Goal: Task Accomplishment & Management: Use online tool/utility

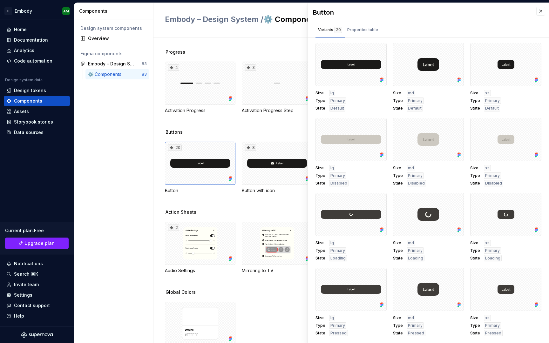
scroll to position [221, 0]
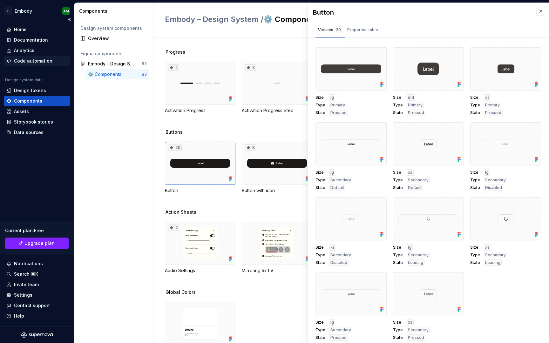
click at [46, 64] on div "Code automation" at bounding box center [33, 61] width 38 height 6
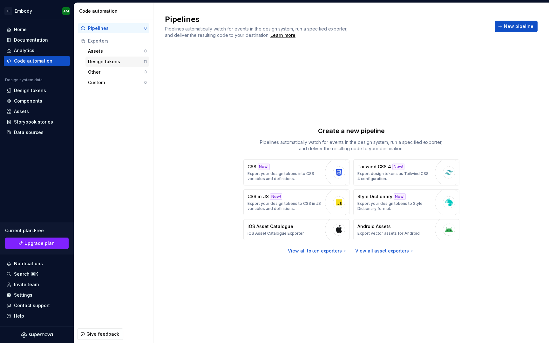
click at [119, 65] on div "Design tokens" at bounding box center [116, 61] width 56 height 6
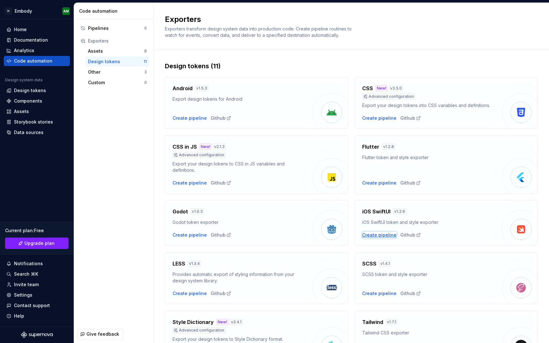
click at [378, 236] on div "Create pipeline" at bounding box center [379, 235] width 34 height 6
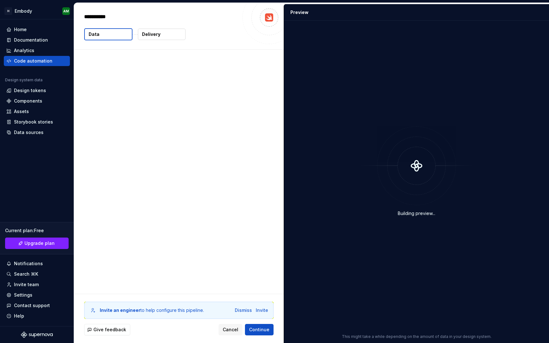
type textarea "*"
click at [258, 332] on span "Continue" at bounding box center [259, 330] width 20 height 6
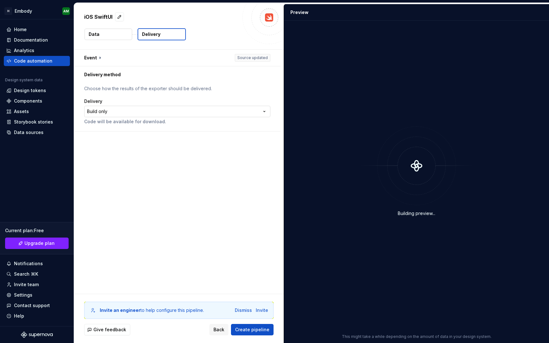
click at [222, 112] on html "**********" at bounding box center [274, 171] width 549 height 343
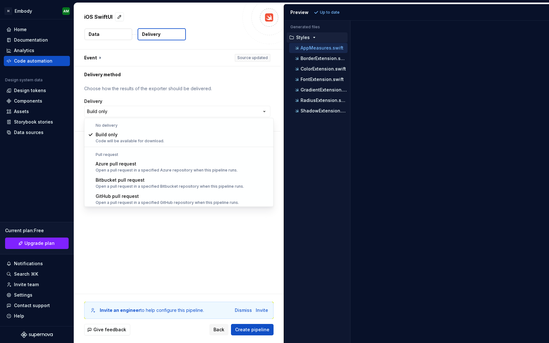
scroll to position [18, 0]
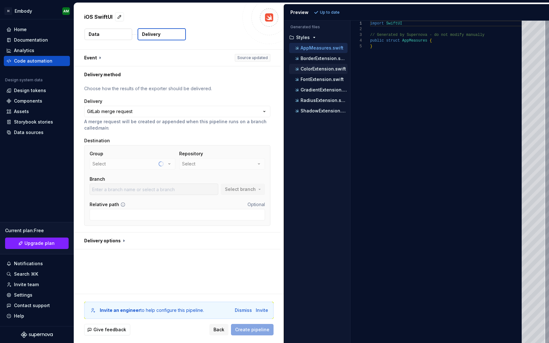
click at [331, 70] on p "ColorExtension.swift" at bounding box center [323, 68] width 45 height 5
type textarea "**********"
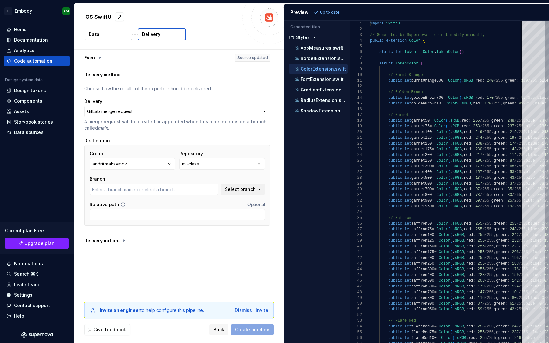
type input "master"
click at [220, 159] on button "ml-class" at bounding box center [222, 163] width 86 height 11
click at [160, 159] on button "andrii.maksymov" at bounding box center [133, 163] width 86 height 11
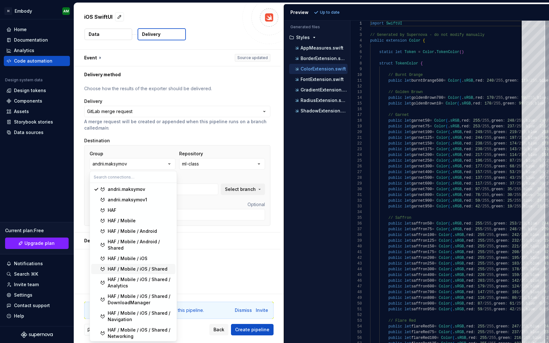
click at [147, 274] on span "HAF / Mobile / iOS / Shared" at bounding box center [133, 269] width 84 height 10
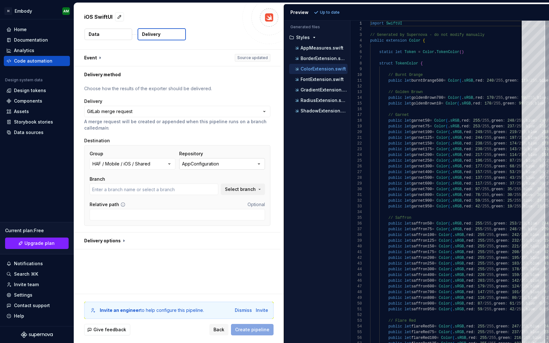
click at [223, 163] on button "AppConfiguration" at bounding box center [222, 163] width 86 height 11
type input "embody"
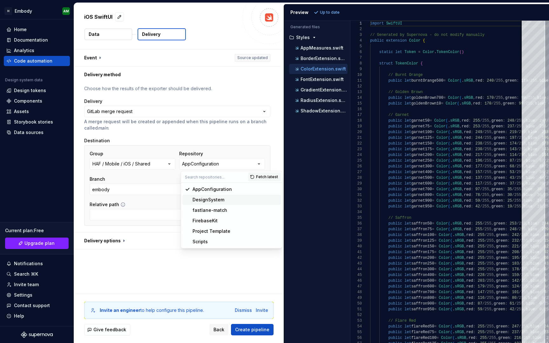
click at [226, 204] on span "DesignSystem" at bounding box center [231, 200] width 99 height 10
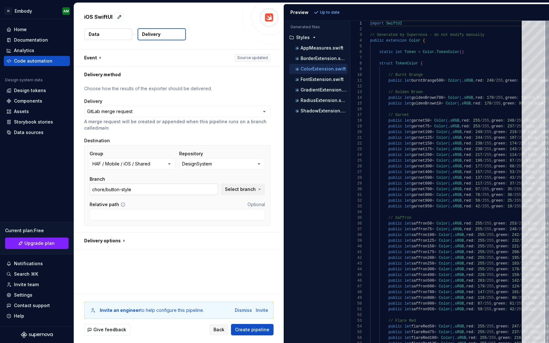
click at [211, 193] on input "chore/button-style" at bounding box center [154, 189] width 129 height 11
click at [212, 191] on input "chore/button-style" at bounding box center [154, 189] width 129 height 11
click at [193, 194] on input "chore/button-style" at bounding box center [154, 189] width 129 height 11
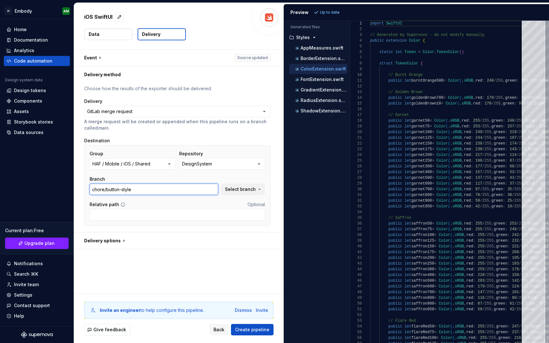
click at [193, 194] on input "chore/button-style" at bounding box center [154, 189] width 129 height 11
click at [238, 192] on span "Select branch" at bounding box center [240, 189] width 31 height 6
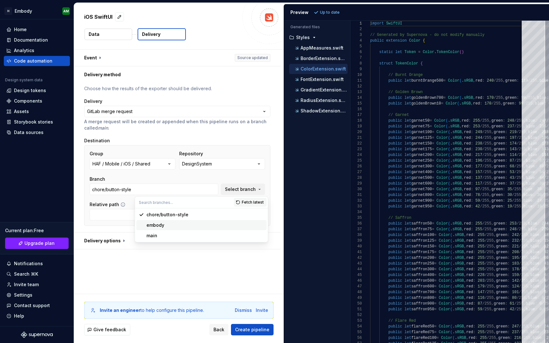
click at [220, 224] on div "embody" at bounding box center [206, 225] width 118 height 6
type input "embody"
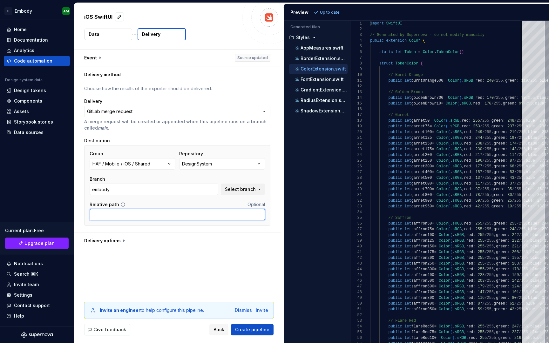
click at [199, 219] on input "Relative path" at bounding box center [177, 214] width 175 height 11
click at [162, 217] on input "Sources/Resources" at bounding box center [177, 214] width 175 height 11
type input "Sources"
click at [182, 282] on div "**********" at bounding box center [179, 172] width 210 height 244
click at [36, 31] on div "Home" at bounding box center [36, 29] width 61 height 6
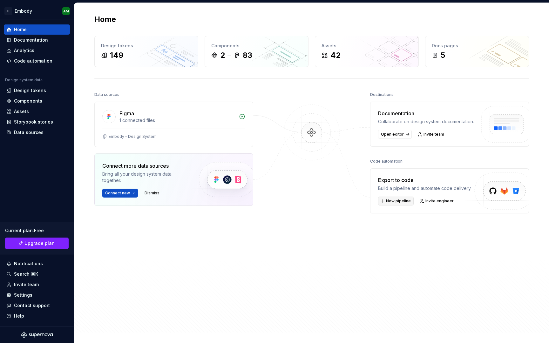
click at [394, 204] on span "New pipeline" at bounding box center [398, 201] width 25 height 5
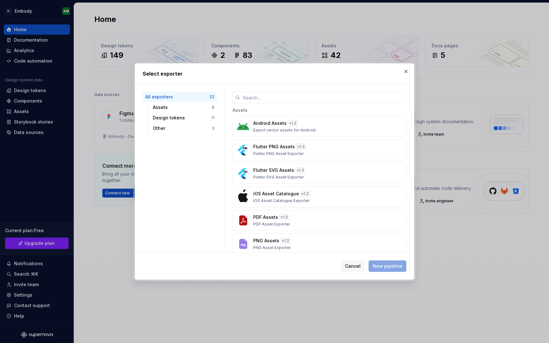
click at [352, 257] on div "Cancel New pipeline" at bounding box center [274, 266] width 279 height 27
click at [351, 268] on span "Cancel" at bounding box center [353, 266] width 16 height 6
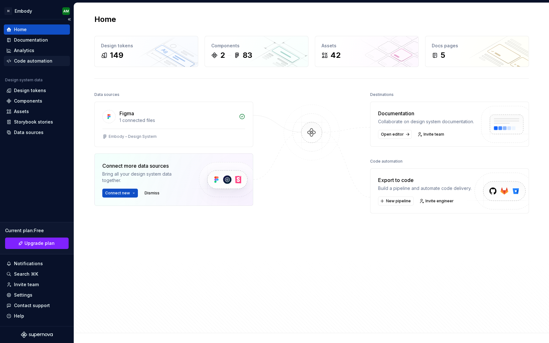
click at [49, 63] on div "Code automation" at bounding box center [33, 61] width 38 height 6
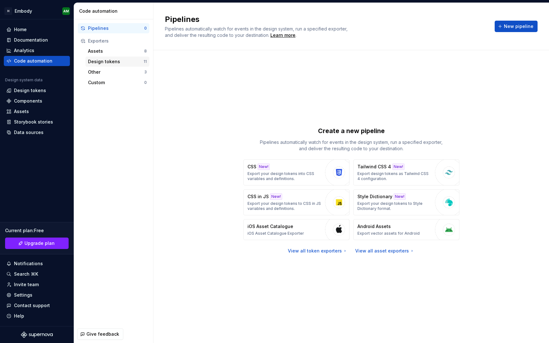
click at [121, 60] on div "Design tokens" at bounding box center [116, 61] width 56 height 6
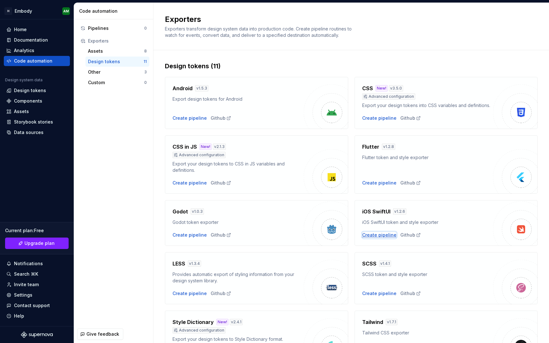
click at [379, 235] on div "Create pipeline" at bounding box center [379, 235] width 34 height 6
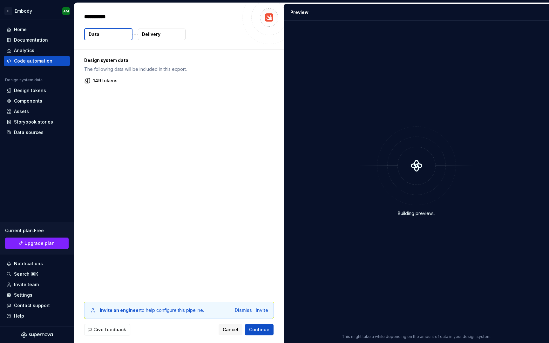
type textarea "*"
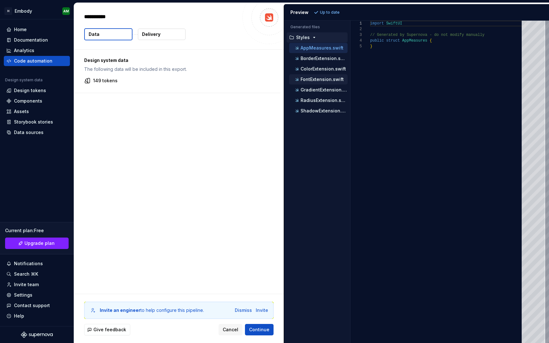
click at [315, 81] on p "FontExtension.swift" at bounding box center [322, 79] width 43 height 5
type textarea "**********"
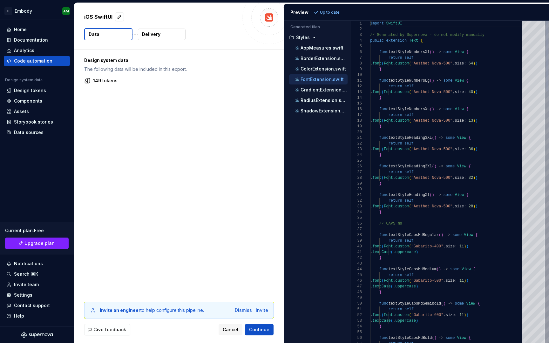
scroll to position [57, 0]
